Goal: Task Accomplishment & Management: Manage account settings

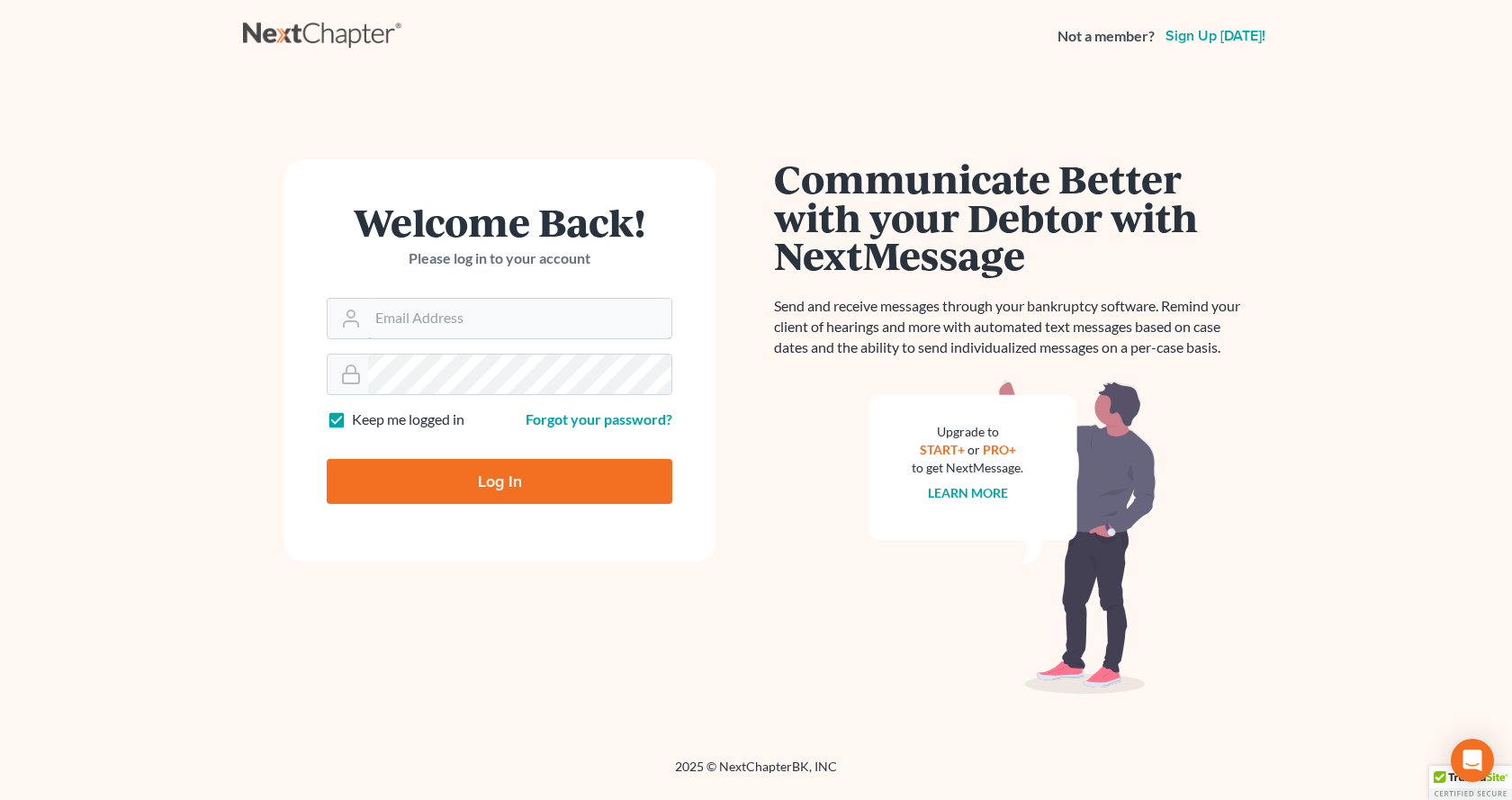
type input "[EMAIL_ADDRESS][DOMAIN_NAME]"
click at [417, 478] on input "Log In" at bounding box center [499, 481] width 345 height 45
type input "Thinking..."
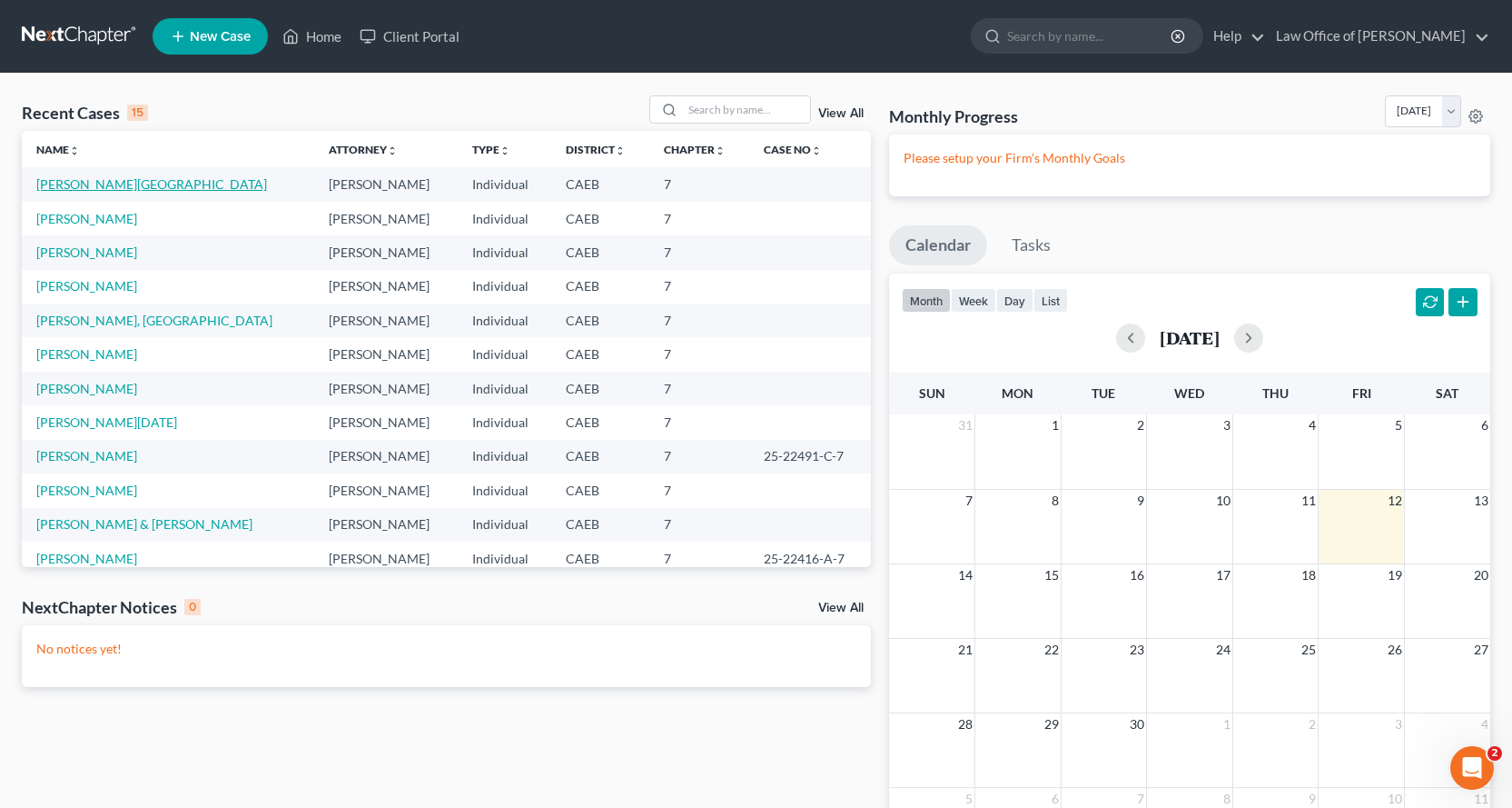
click at [60, 179] on link "[PERSON_NAME][GEOGRAPHIC_DATA]" at bounding box center [151, 184] width 230 height 16
